Goal: Task Accomplishment & Management: Manage account settings

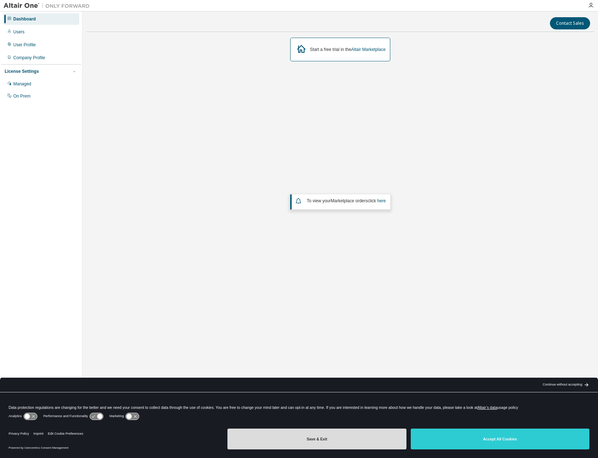
click at [341, 440] on button "Save & Exit" at bounding box center [316, 439] width 179 height 21
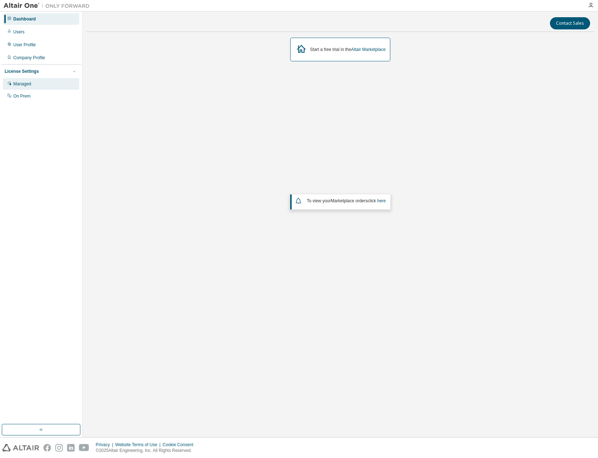
click at [31, 83] on div "Managed" at bounding box center [22, 84] width 18 height 6
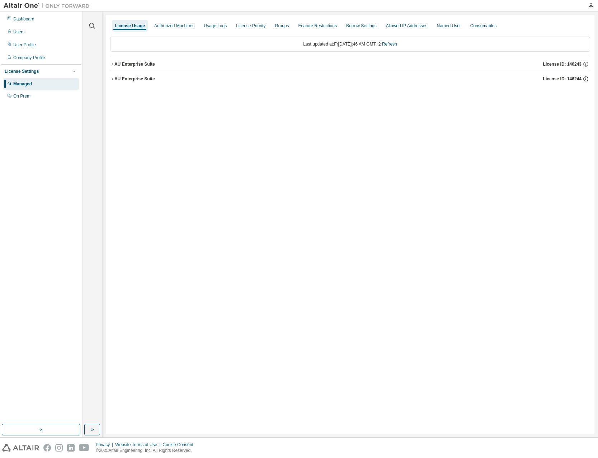
click at [586, 78] on icon "button" at bounding box center [586, 79] width 6 height 6
click at [585, 65] on icon "button" at bounding box center [586, 64] width 6 height 6
drag, startPoint x: 505, startPoint y: 196, endPoint x: 515, endPoint y: 189, distance: 12.1
click at [510, 193] on div "License Usage Authorized Machines Usage Logs License Priority Groups Feature Re…" at bounding box center [350, 224] width 489 height 419
click at [587, 79] on icon "button" at bounding box center [586, 79] width 6 height 6
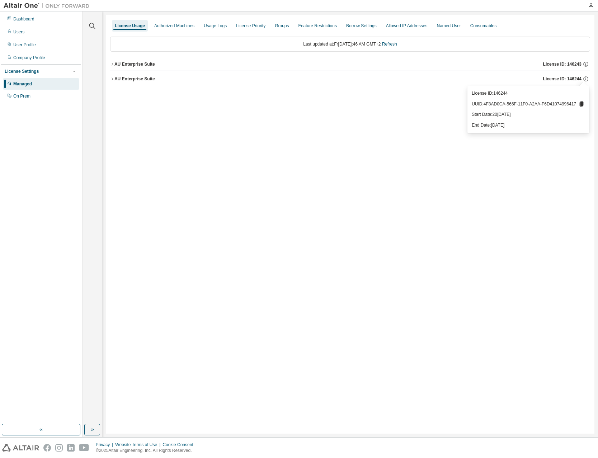
click at [469, 217] on div "License Usage Authorized Machines Usage Logs License Priority Groups Feature Re…" at bounding box center [350, 224] width 489 height 419
click at [52, 58] on div "Company Profile" at bounding box center [41, 57] width 76 height 11
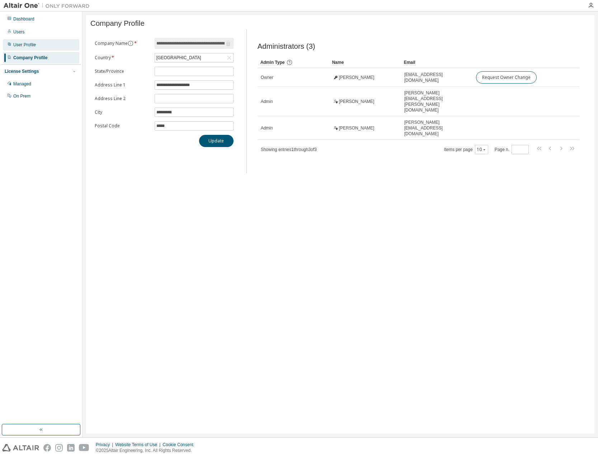
click at [49, 47] on div "User Profile" at bounding box center [41, 44] width 76 height 11
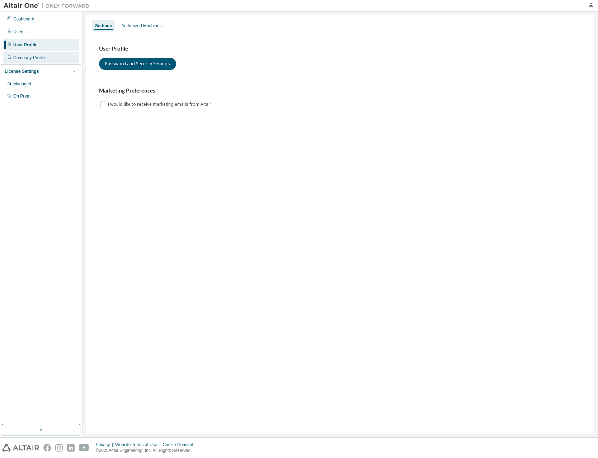
click at [42, 59] on div "Company Profile" at bounding box center [29, 58] width 32 height 6
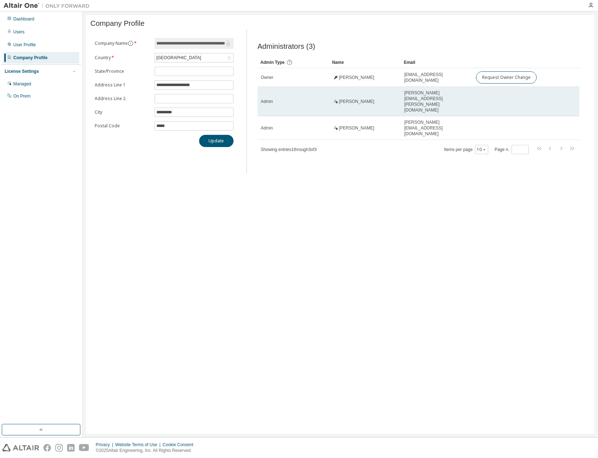
click at [272, 101] on span "Admin" at bounding box center [267, 102] width 12 height 6
click at [354, 99] on span "Rolf Pape" at bounding box center [357, 102] width 36 height 6
click at [418, 100] on span "rolf.pape@ovgu.de" at bounding box center [436, 101] width 65 height 23
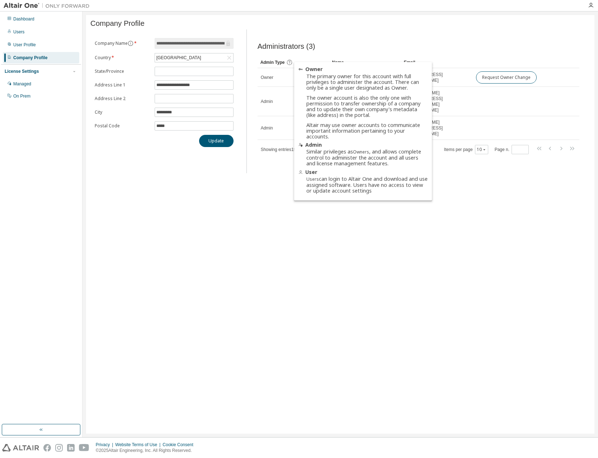
click at [290, 65] on icon at bounding box center [289, 62] width 6 height 6
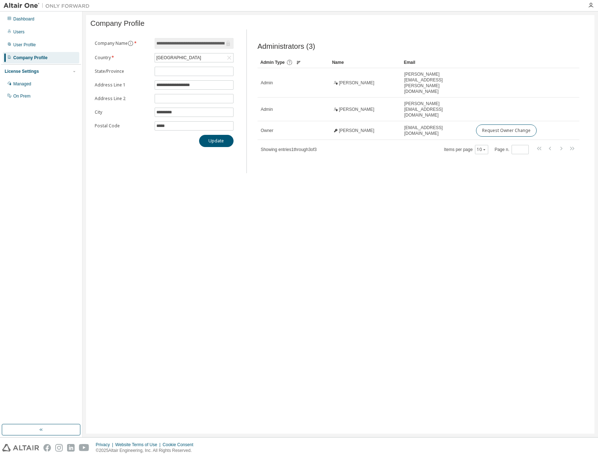
click at [288, 66] on icon at bounding box center [289, 62] width 6 height 6
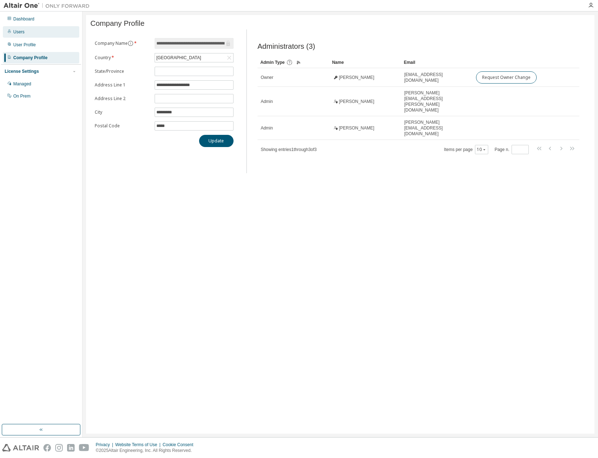
click at [30, 30] on div "Users" at bounding box center [41, 31] width 76 height 11
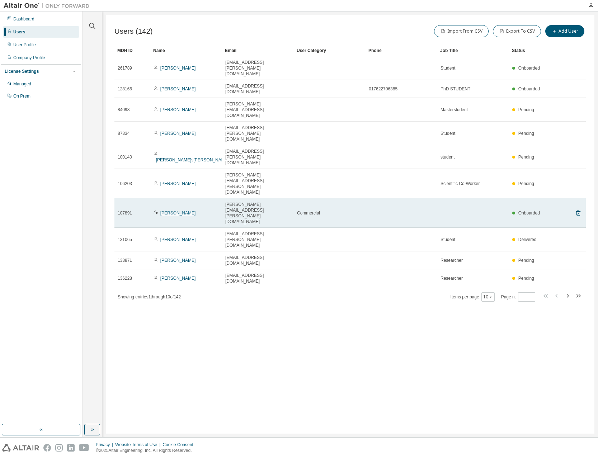
click at [169, 211] on link "Rolf Pape" at bounding box center [178, 213] width 36 height 5
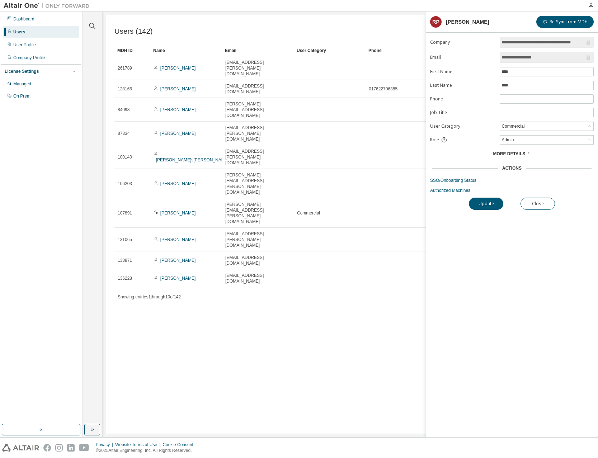
click at [527, 155] on icon at bounding box center [529, 153] width 4 height 4
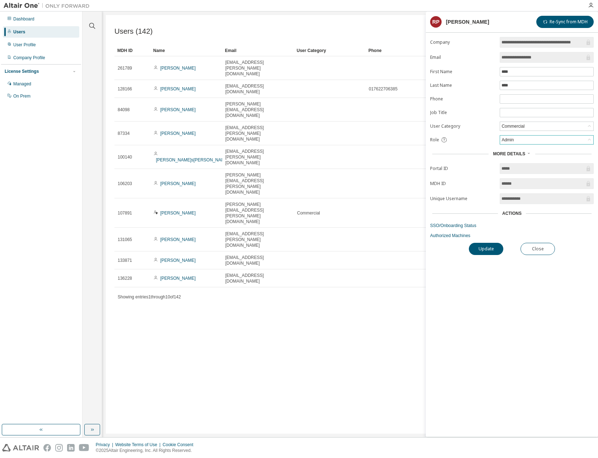
click at [591, 141] on icon at bounding box center [589, 139] width 7 height 7
click at [589, 127] on icon at bounding box center [589, 126] width 3 height 2
click at [589, 127] on icon at bounding box center [589, 126] width 7 height 7
click at [200, 225] on div "Users (142) Import From CSV Export To CSV Add User Clear Load Save Save As Fiel…" at bounding box center [350, 224] width 489 height 419
click at [535, 250] on button "Close" at bounding box center [538, 249] width 34 height 12
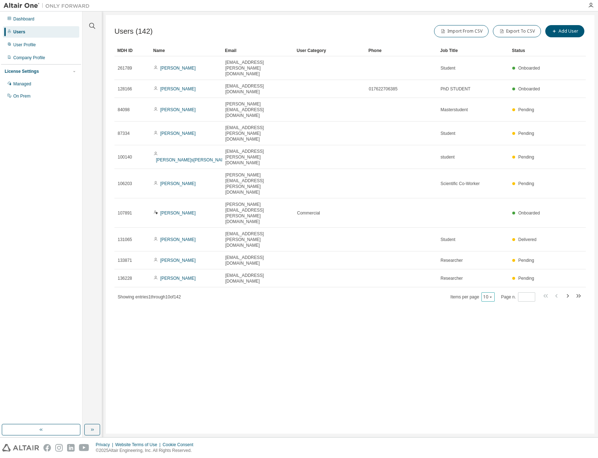
click at [490, 295] on icon "button" at bounding box center [491, 297] width 4 height 4
click at [490, 230] on div "100" at bounding box center [511, 231] width 57 height 9
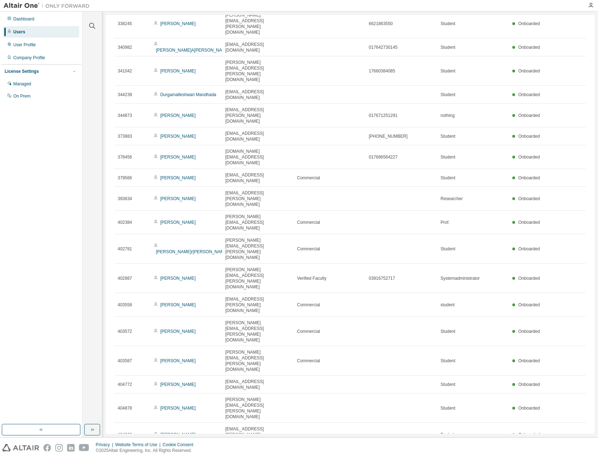
scroll to position [904, 0]
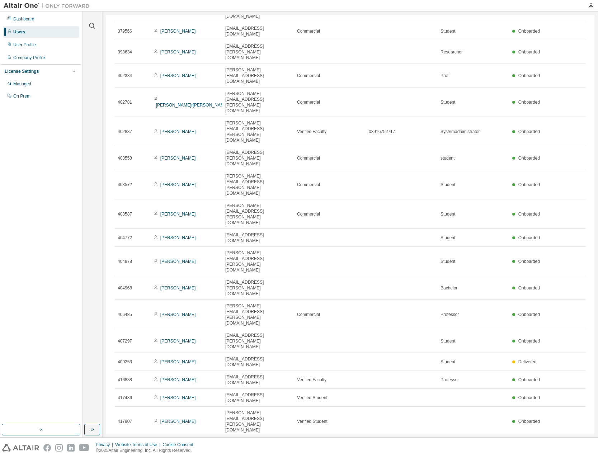
click at [467, 377] on div "20" at bounding box center [487, 374] width 57 height 9
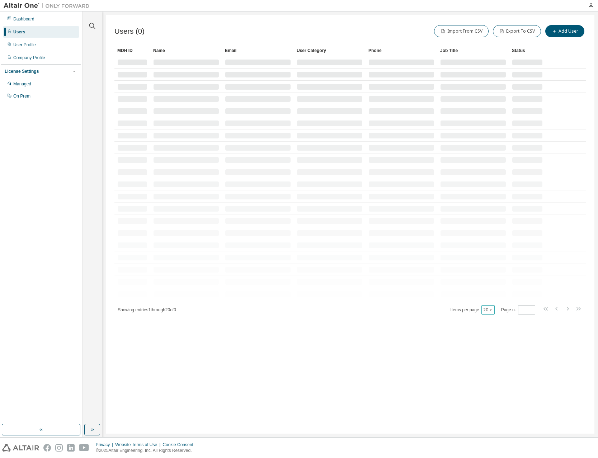
scroll to position [0, 0]
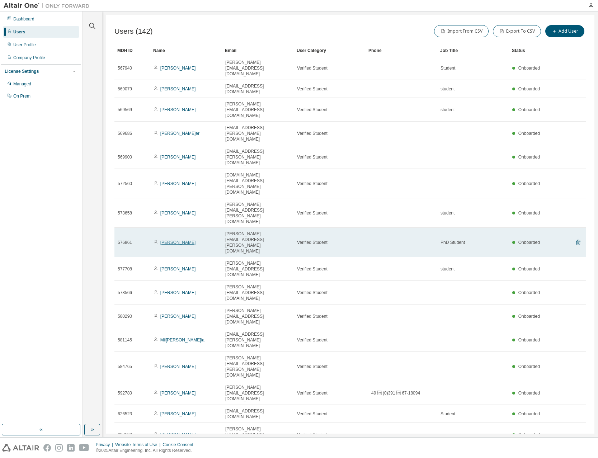
click at [168, 240] on link "Lukas Maurer" at bounding box center [178, 242] width 36 height 5
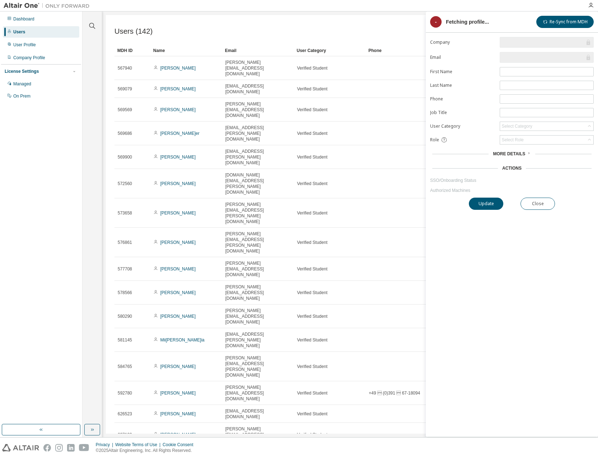
type input "*"
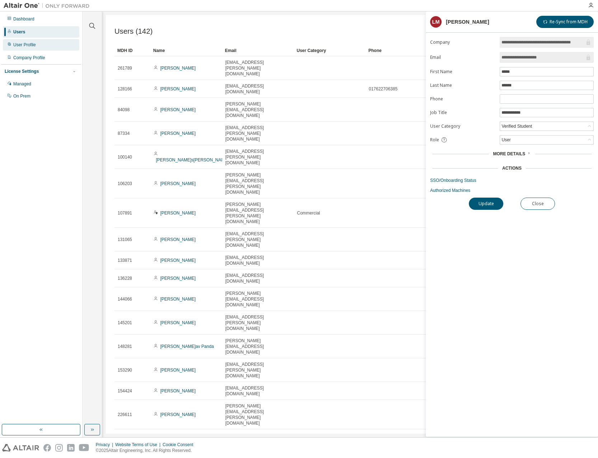
click at [25, 45] on div "User Profile" at bounding box center [24, 45] width 23 height 6
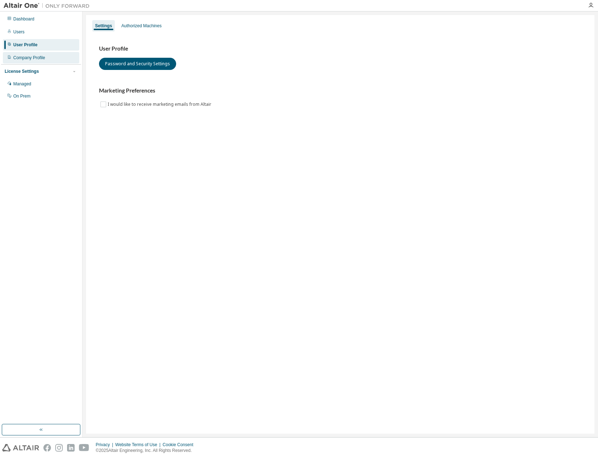
click at [20, 58] on div "Company Profile" at bounding box center [29, 58] width 32 height 6
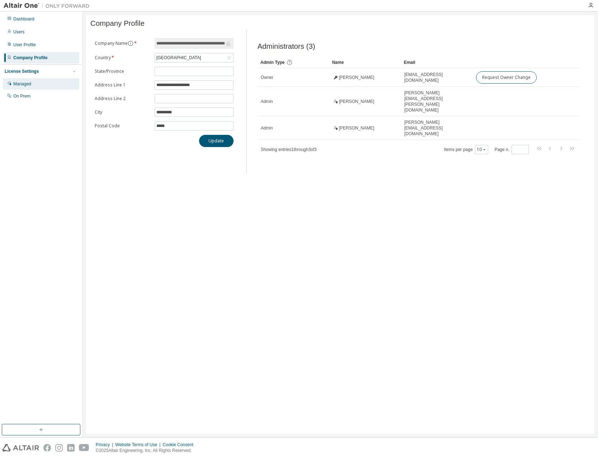
click at [24, 83] on div "Managed" at bounding box center [22, 84] width 18 height 6
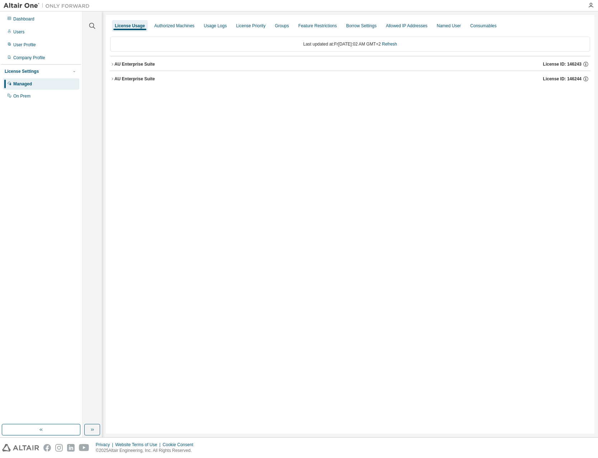
click at [112, 63] on icon "button" at bounding box center [112, 64] width 1 height 3
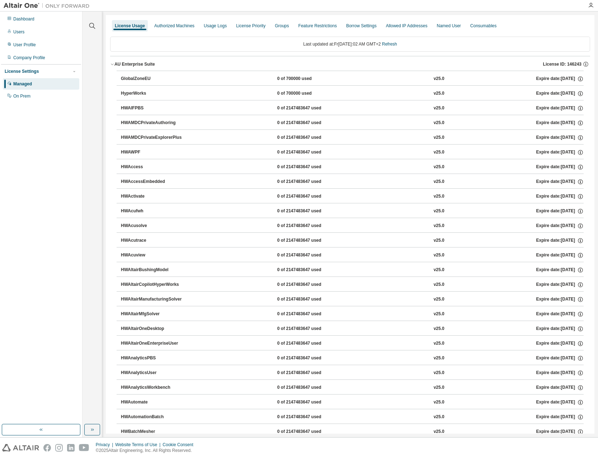
click at [112, 63] on icon "button" at bounding box center [112, 64] width 4 height 4
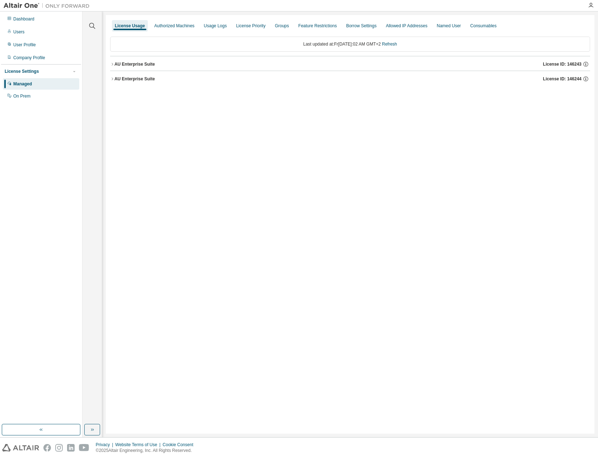
click at [111, 77] on icon "button" at bounding box center [112, 79] width 4 height 4
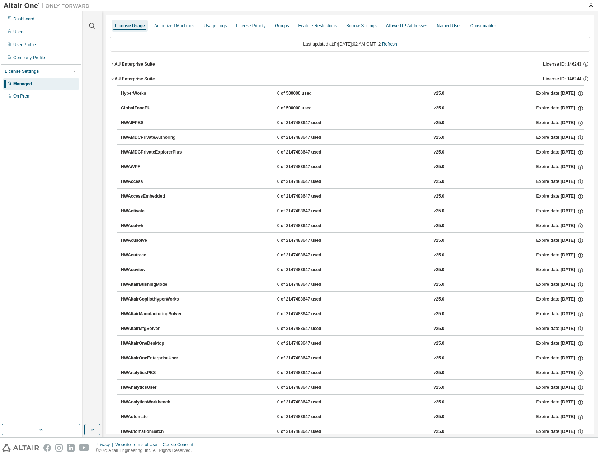
click at [111, 77] on icon "button" at bounding box center [112, 79] width 4 height 4
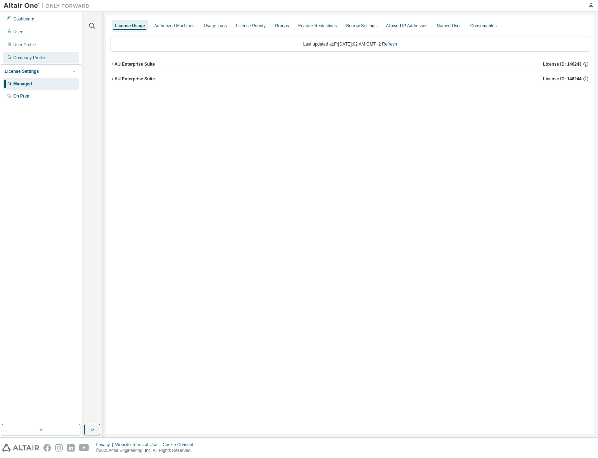
click at [27, 56] on div "Company Profile" at bounding box center [29, 58] width 32 height 6
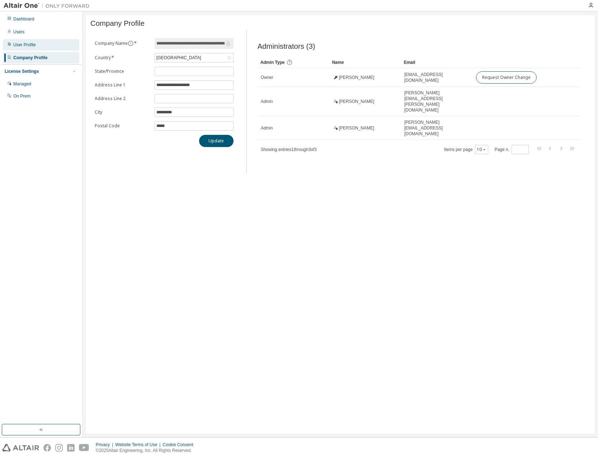
click at [30, 46] on div "User Profile" at bounding box center [24, 45] width 23 height 6
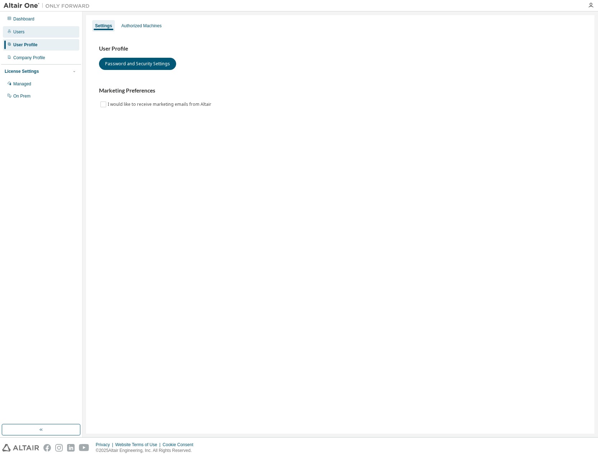
click at [30, 33] on div "Users" at bounding box center [41, 31] width 76 height 11
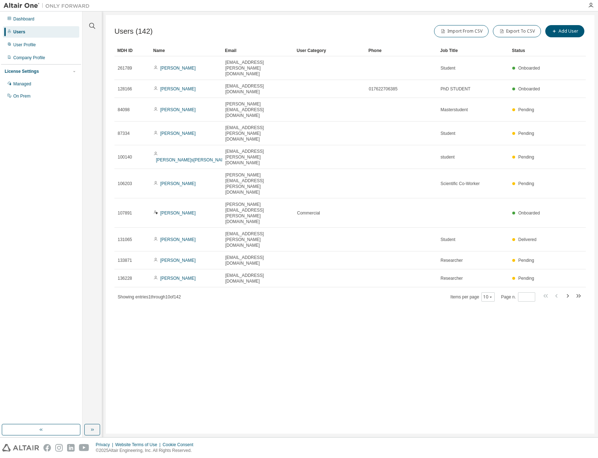
click at [234, 51] on div "Email" at bounding box center [258, 50] width 66 height 11
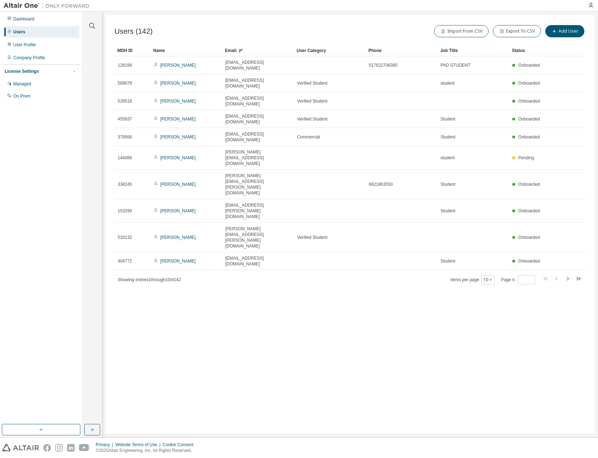
click at [566, 274] on icon "button" at bounding box center [567, 278] width 9 height 9
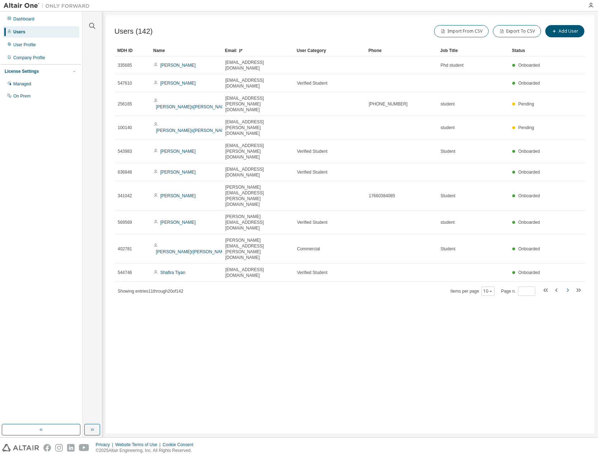
click at [566, 194] on div "Users (142) Import From CSV Export To CSV Add User Clear Load Save Save As Fiel…" at bounding box center [350, 224] width 489 height 419
click at [566, 286] on icon "button" at bounding box center [567, 290] width 9 height 9
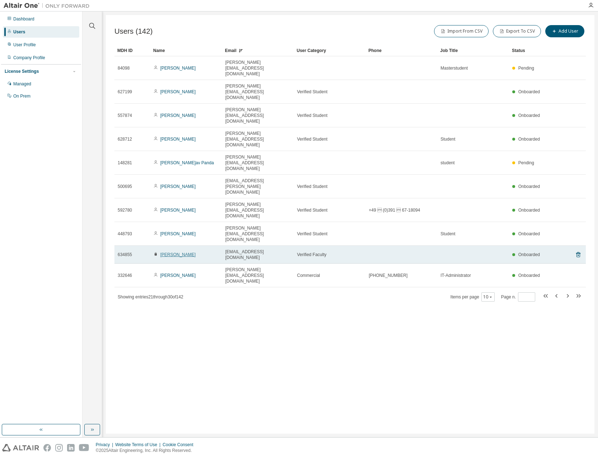
click at [174, 252] on link "Sabine Rockahr" at bounding box center [178, 254] width 36 height 5
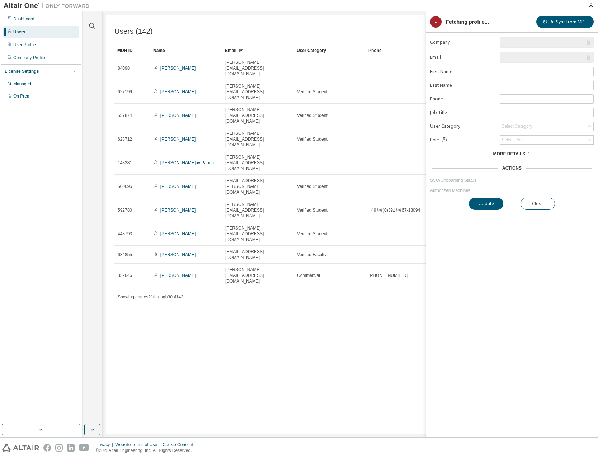
type input "*"
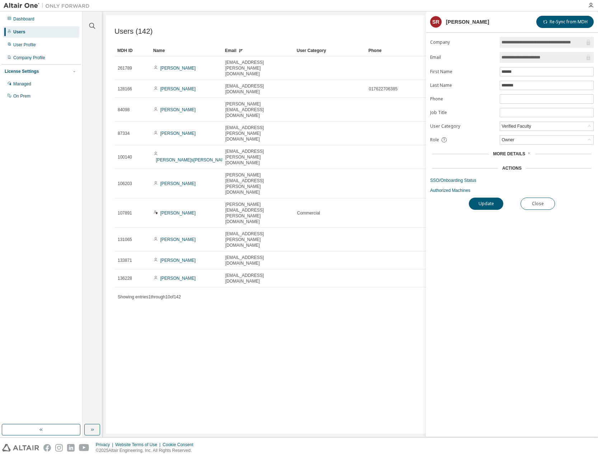
click at [273, 240] on div "Users (142) Import From CSV Export To CSV Add User Clear Load Save Save As Fiel…" at bounding box center [350, 224] width 489 height 419
click at [543, 200] on button "Close" at bounding box center [538, 204] width 34 height 12
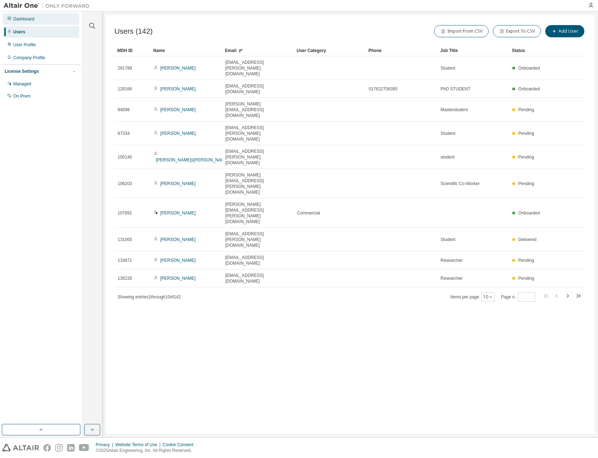
click at [27, 19] on div "Dashboard" at bounding box center [23, 19] width 21 height 6
